Goal: Check status

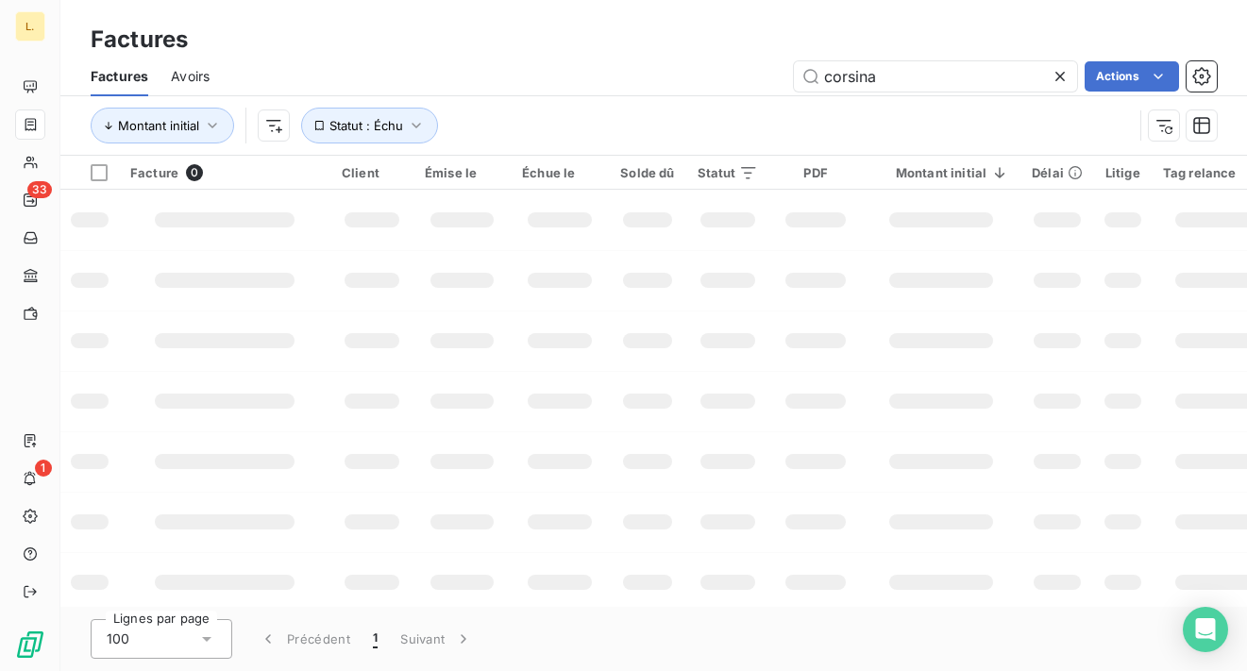
click at [858, 76] on input "corsina" at bounding box center [935, 76] width 283 height 30
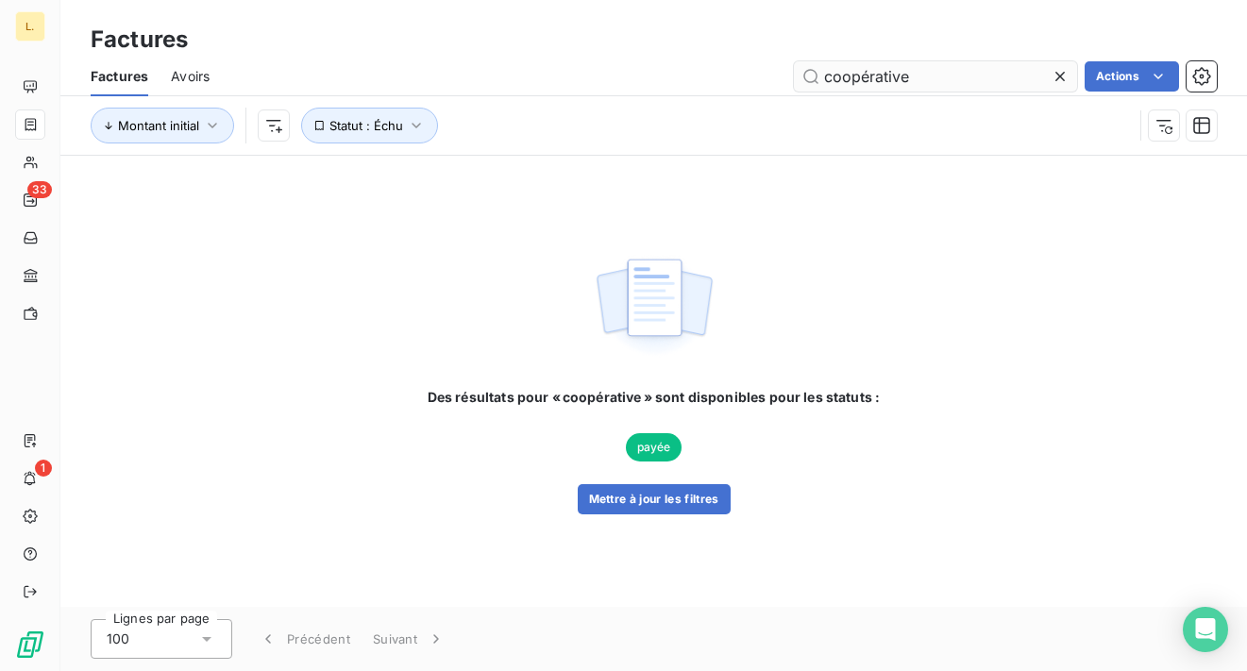
click at [883, 79] on input "coopérative" at bounding box center [935, 76] width 283 height 30
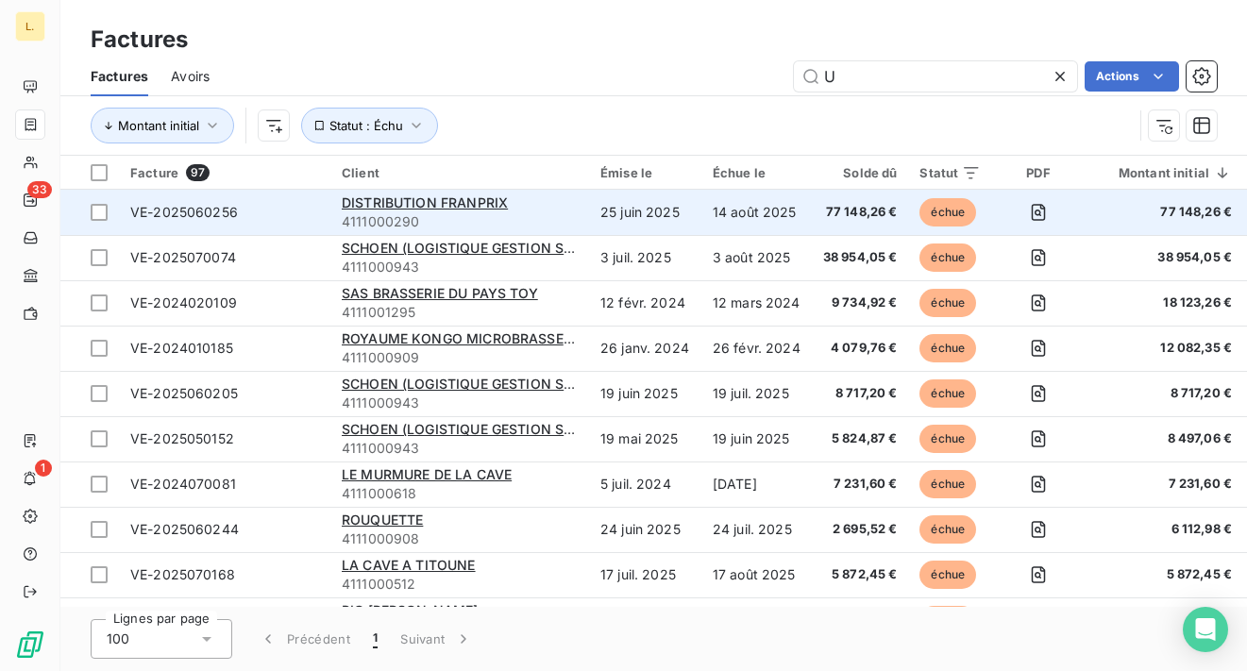
scroll to position [465, 0]
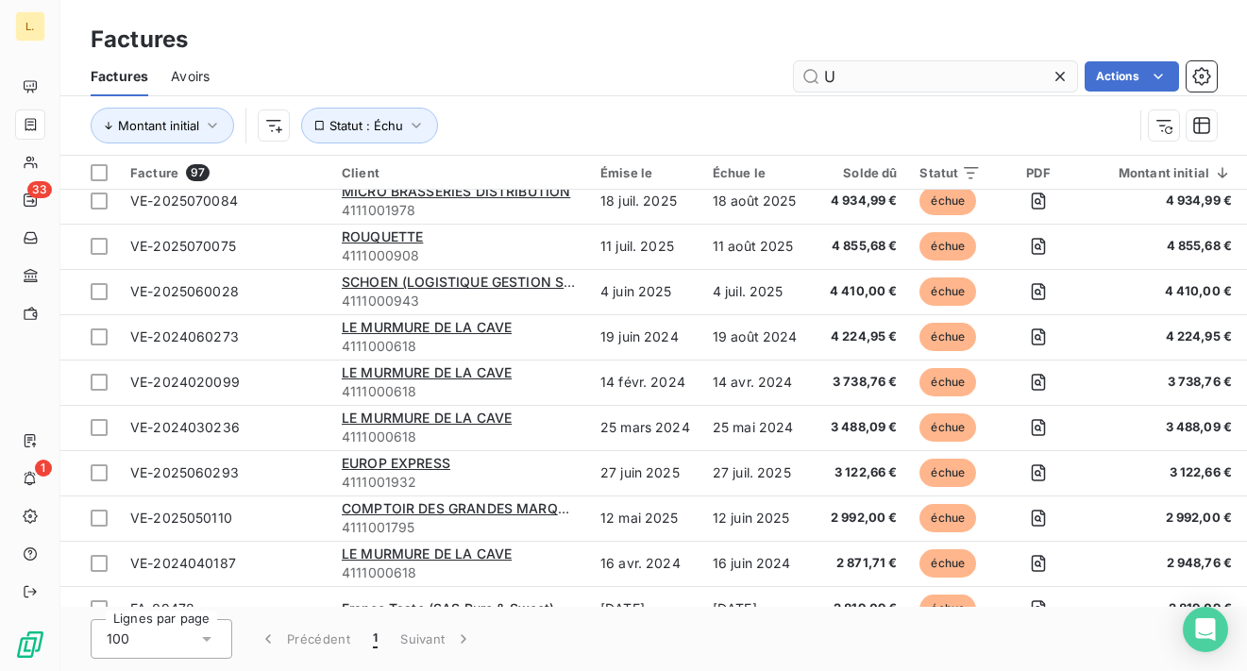
click at [916, 70] on input "U" at bounding box center [935, 76] width 283 height 30
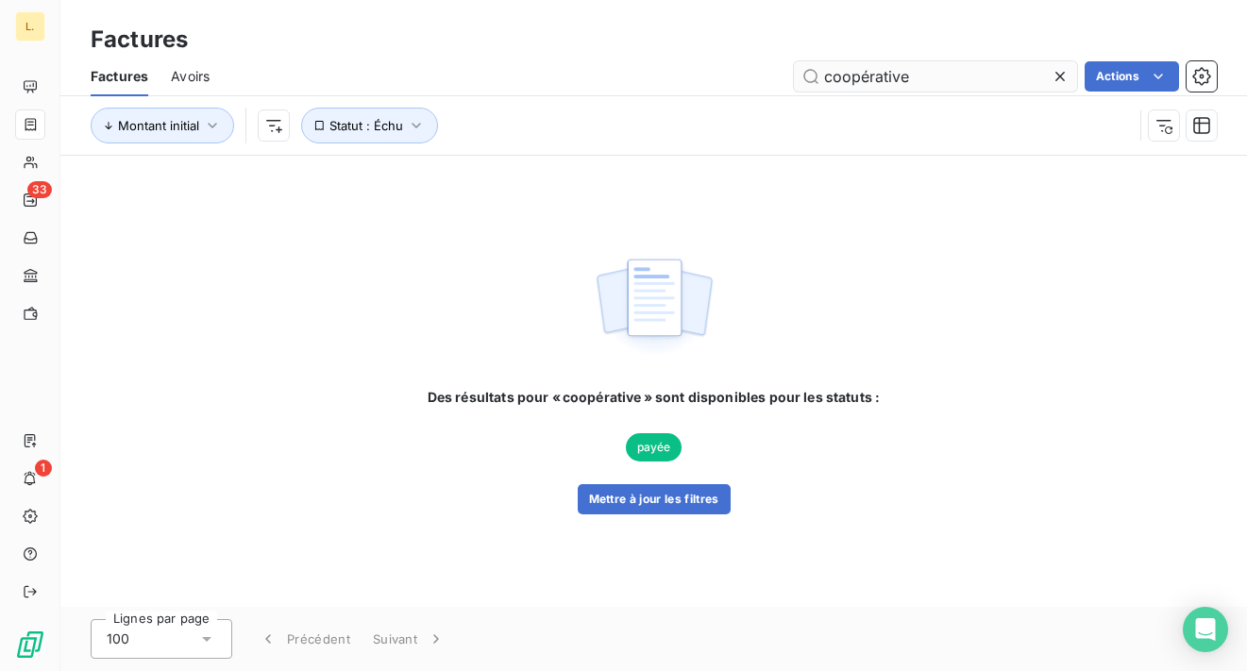
click at [895, 80] on input "coopérative" at bounding box center [935, 76] width 283 height 30
type input "Ouest"
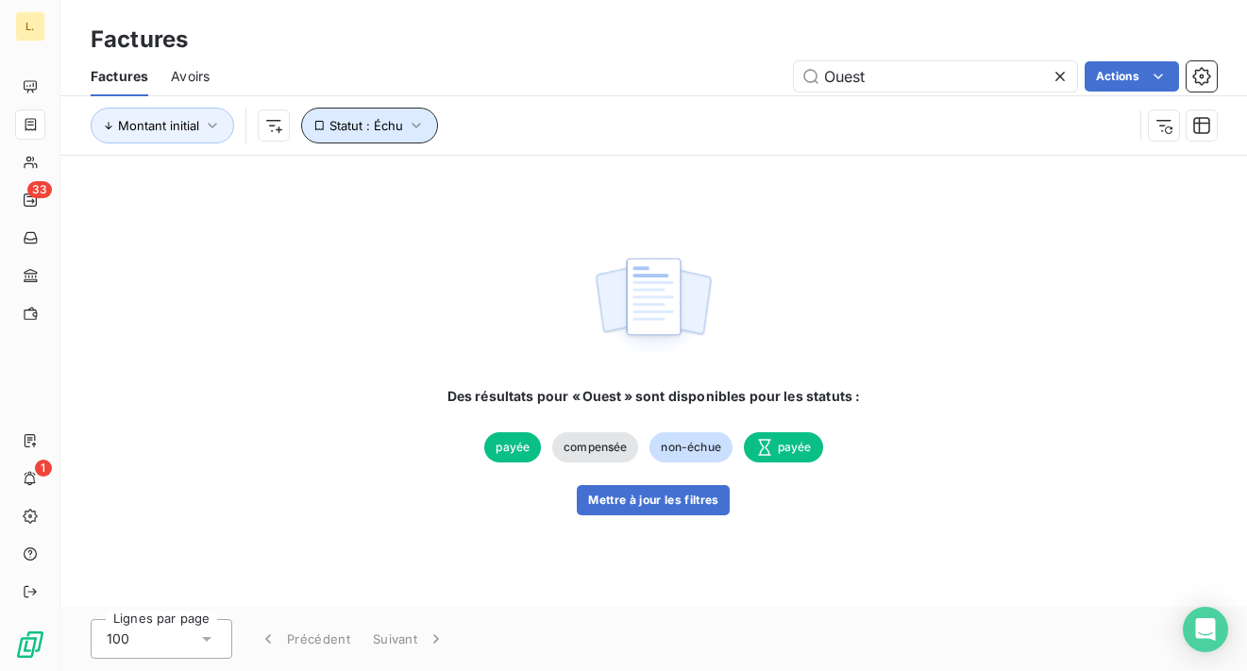
click at [373, 121] on span "Statut : Échu" at bounding box center [367, 125] width 74 height 15
click at [143, 144] on div "Montant initial Statut : Échu" at bounding box center [654, 125] width 1127 height 59
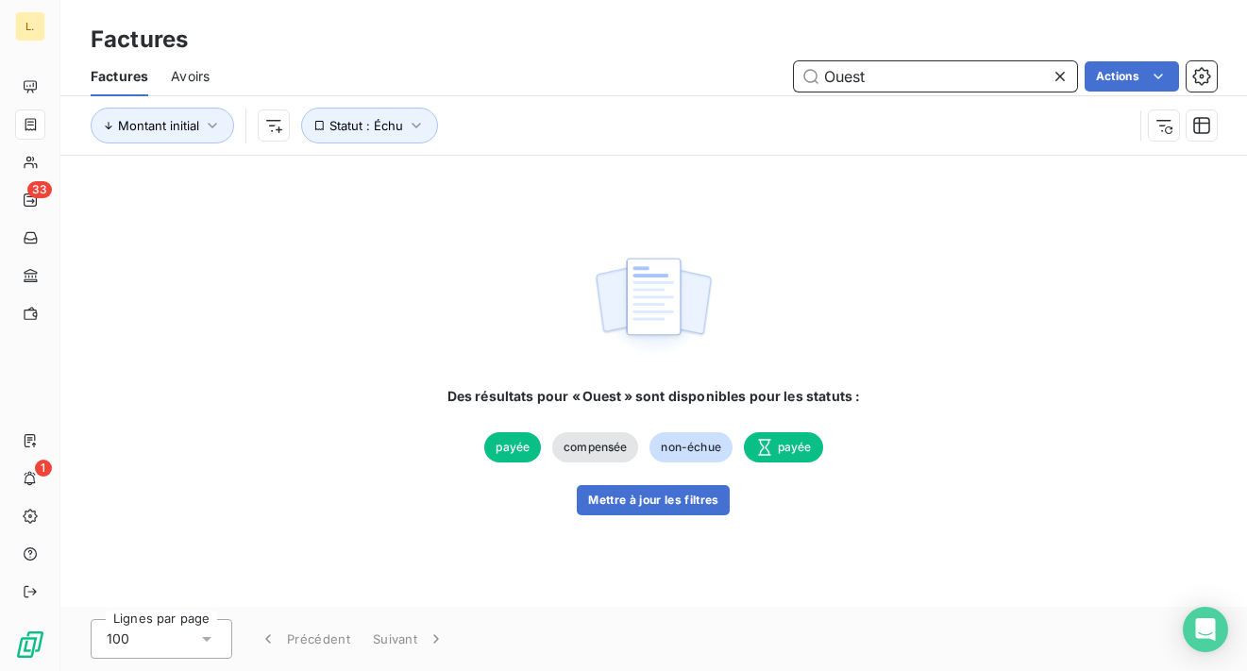
click at [841, 78] on input "Ouest" at bounding box center [935, 76] width 283 height 30
type input "super u"
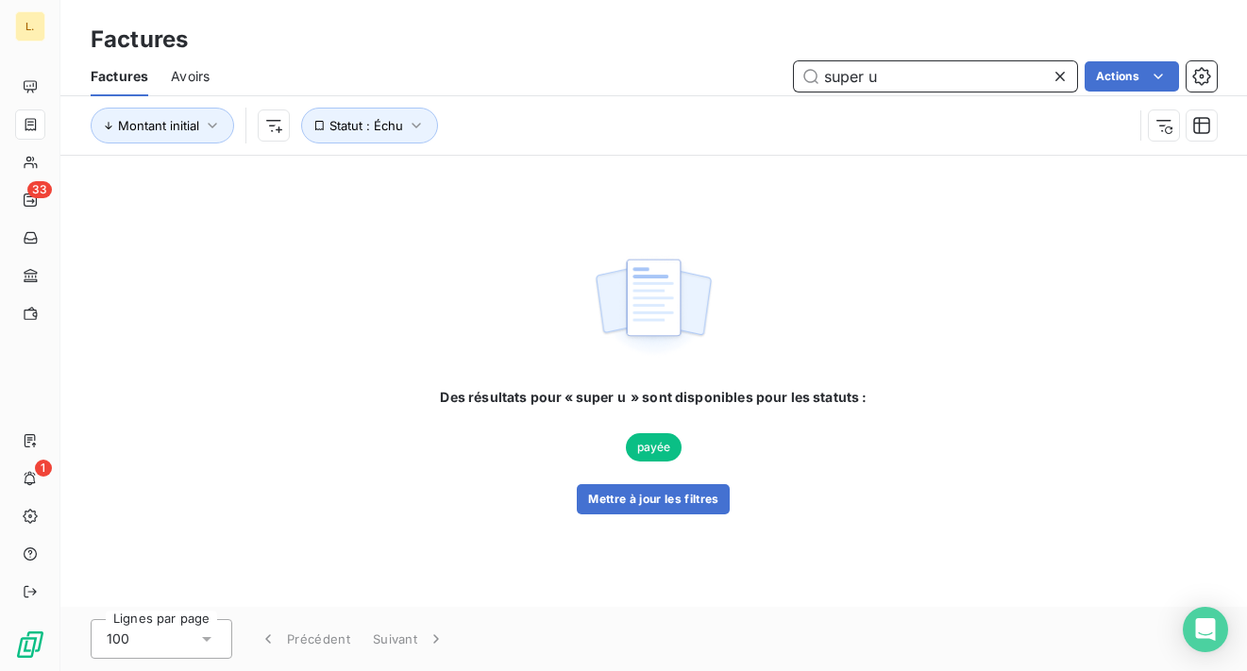
click at [908, 64] on input "super u" at bounding box center [935, 76] width 283 height 30
type input "u"
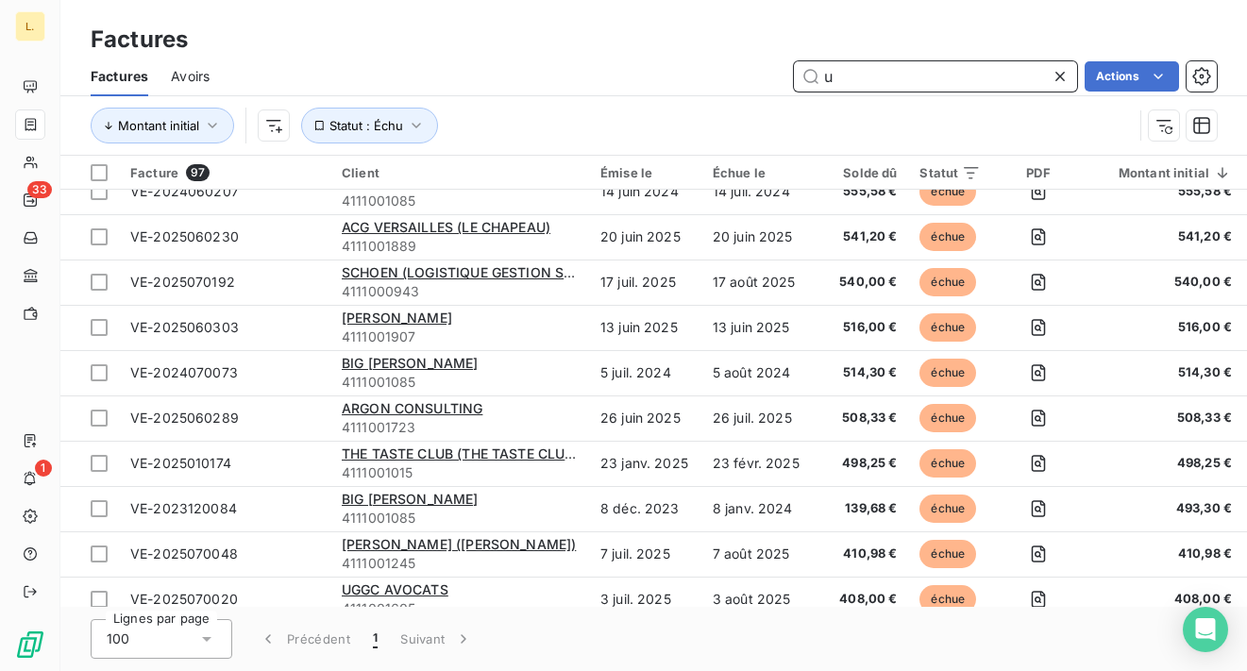
scroll to position [1968, 0]
